Goal: Transaction & Acquisition: Purchase product/service

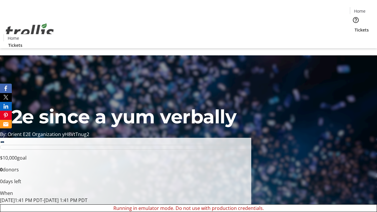
click at [360, 9] on span "Sign Up" at bounding box center [362, 8] width 17 height 7
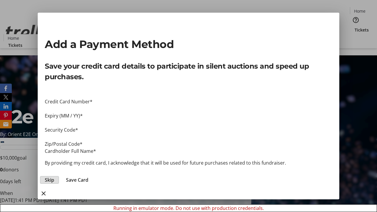
click at [54, 176] on span "Skip" at bounding box center [49, 179] width 9 height 7
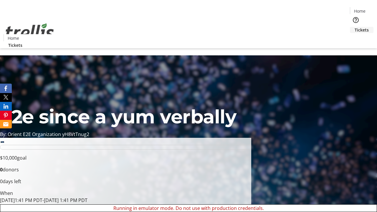
click at [355, 27] on span "Tickets" at bounding box center [362, 30] width 14 height 6
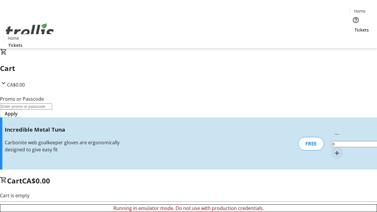
click at [333, 150] on mat-icon "Increment by one" at bounding box center [336, 153] width 7 height 7
type input "1"
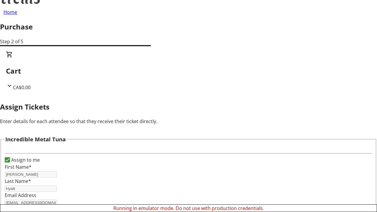
scroll to position [36, 0]
